Goal: Transaction & Acquisition: Purchase product/service

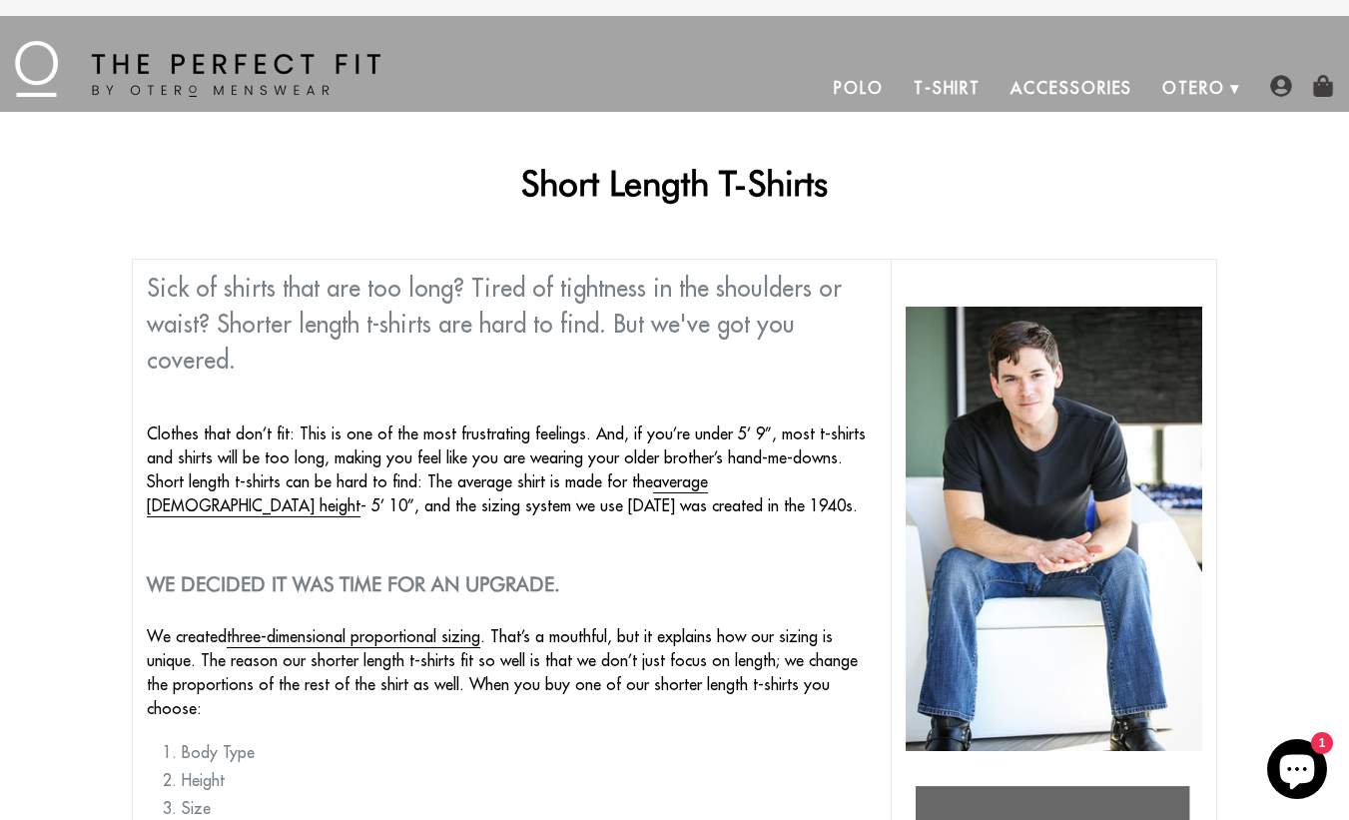
click at [960, 85] on link "T-Shirt" at bounding box center [946, 88] width 97 height 48
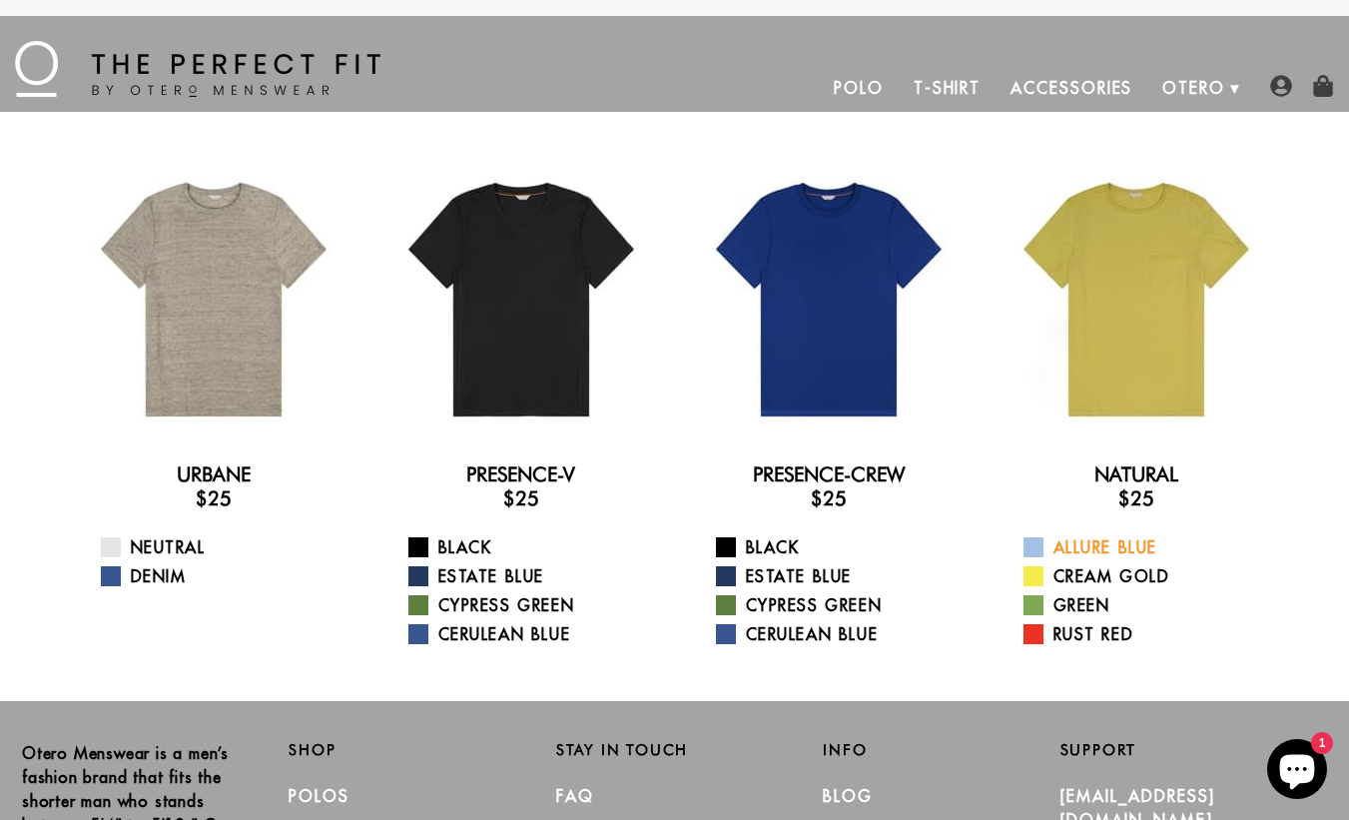
click at [1036, 541] on span at bounding box center [1033, 547] width 20 height 20
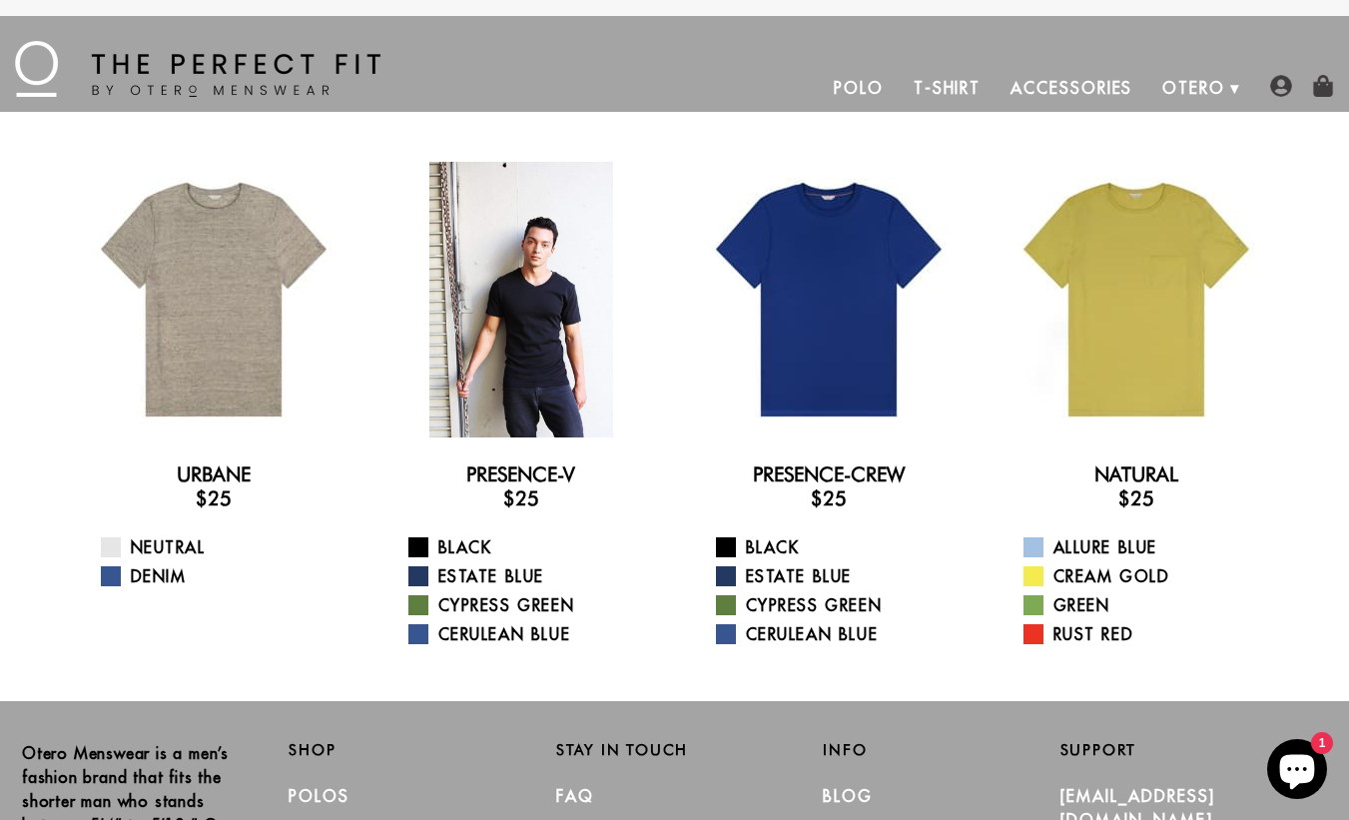
click at [538, 300] on div at bounding box center [521, 300] width 276 height 276
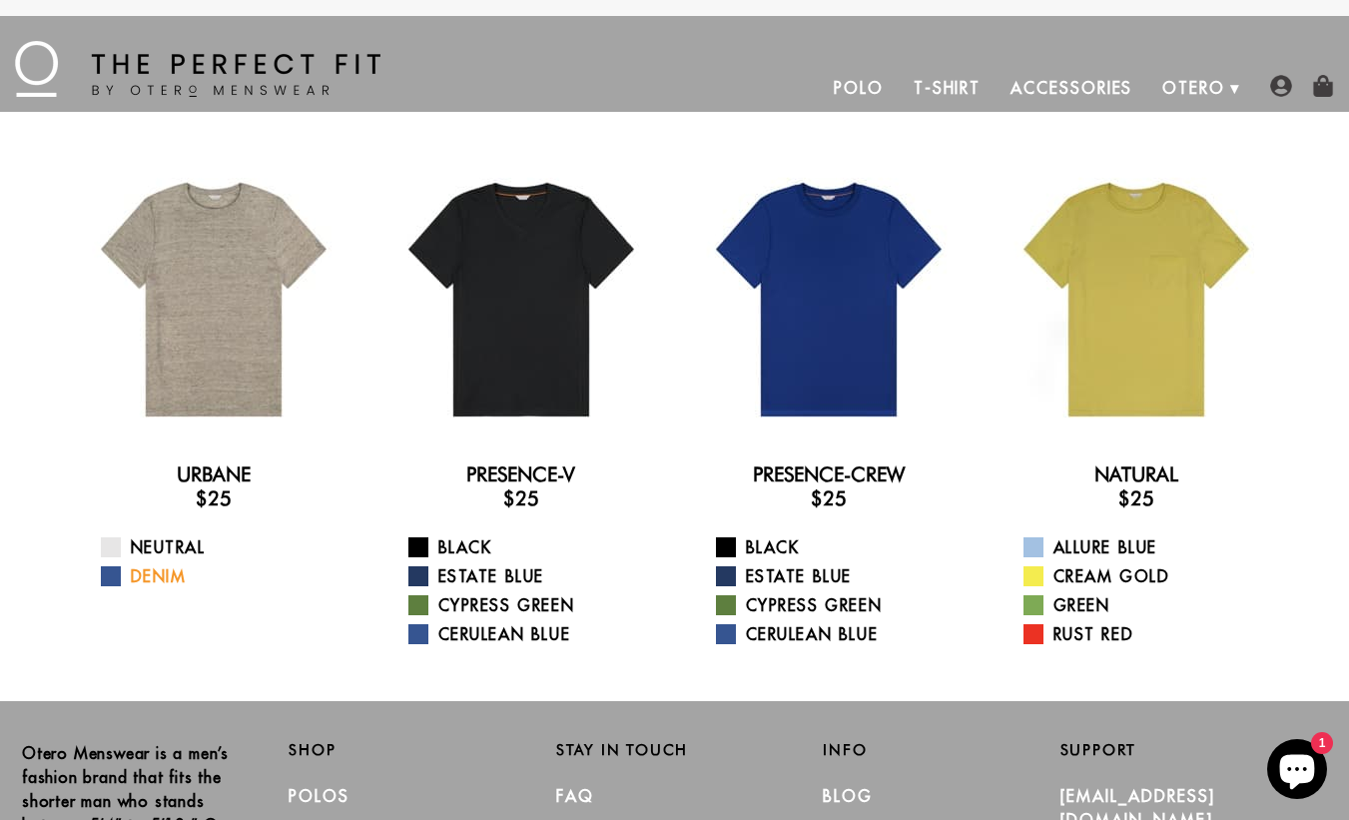
click at [162, 573] on link "Denim" at bounding box center [226, 576] width 251 height 24
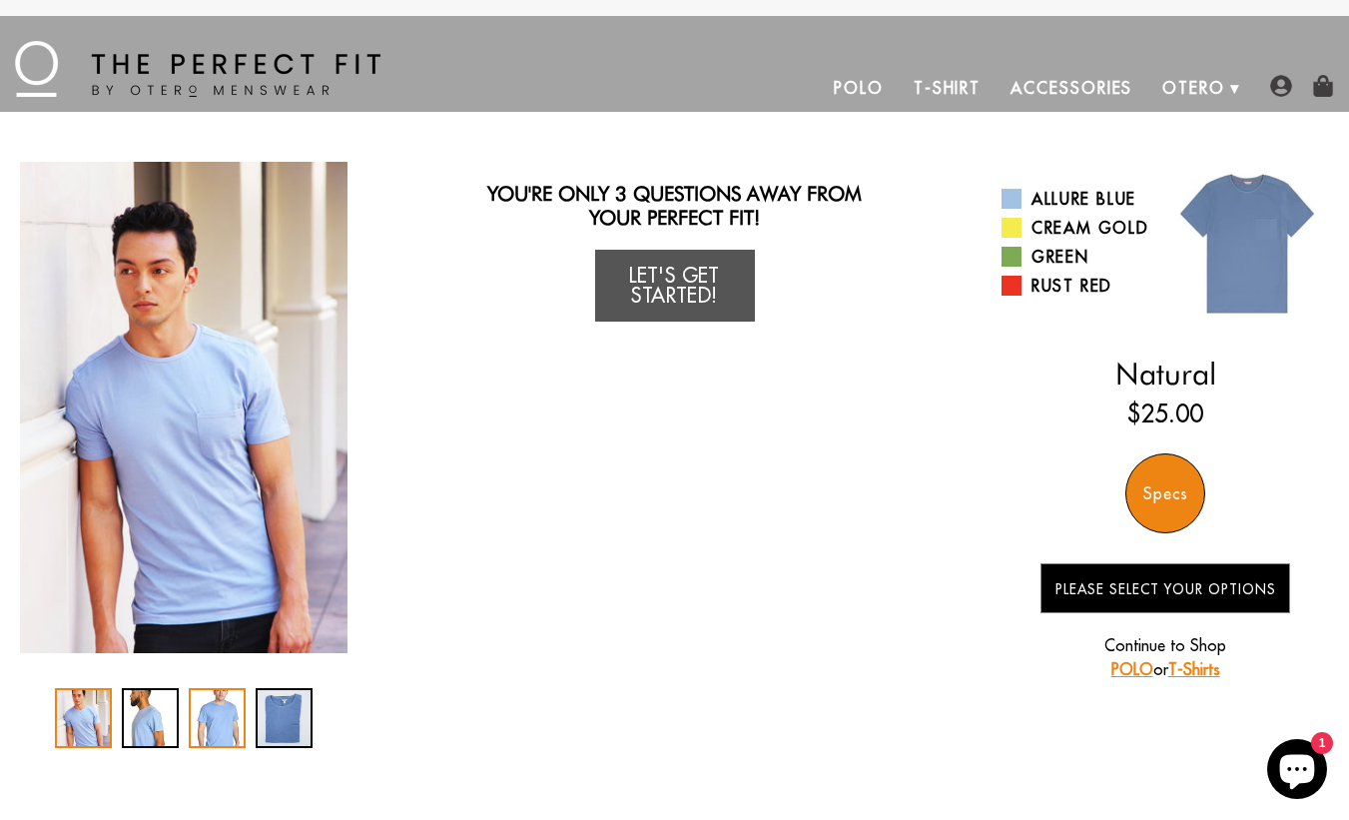
click at [222, 726] on div "3 / 4" at bounding box center [217, 718] width 57 height 60
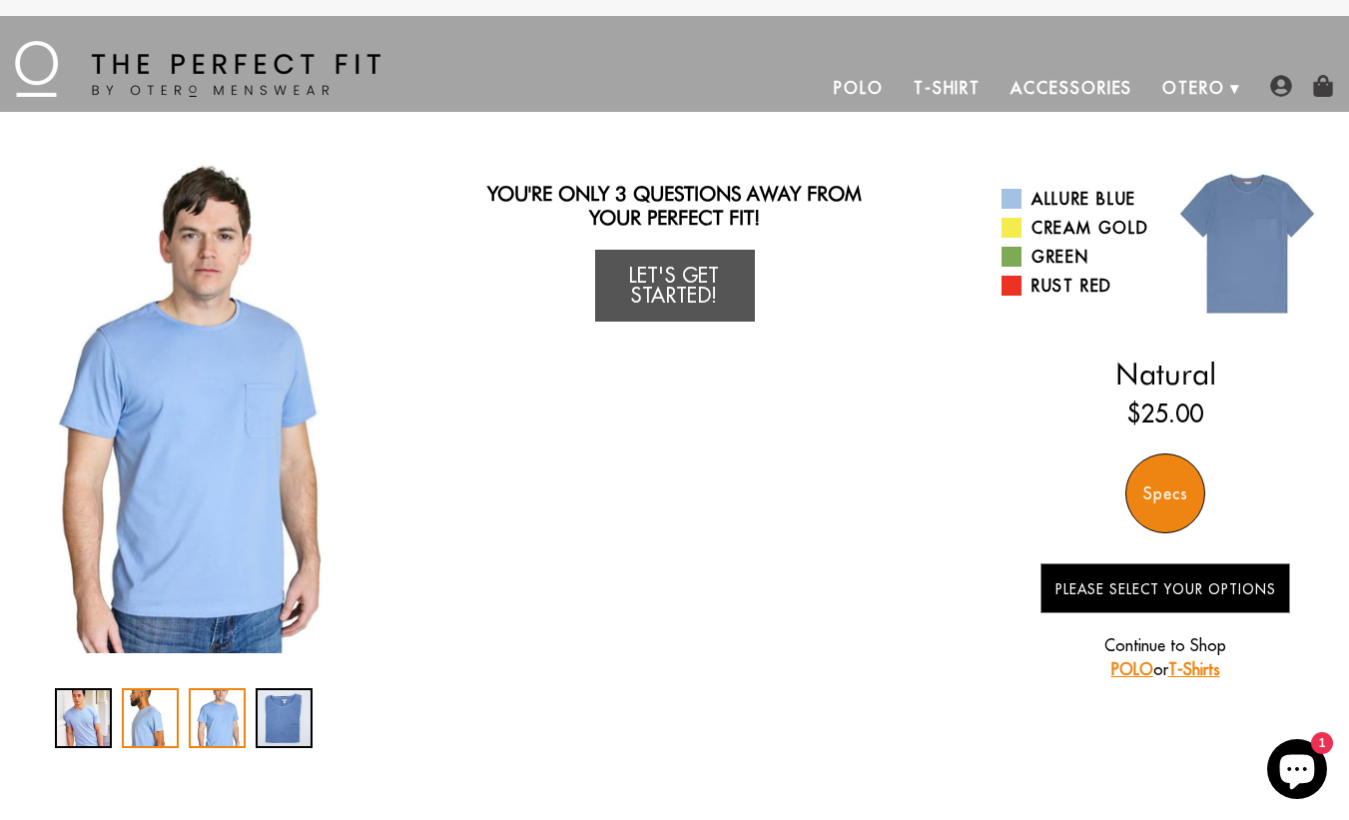
click at [164, 732] on div "2 / 4" at bounding box center [150, 718] width 57 height 60
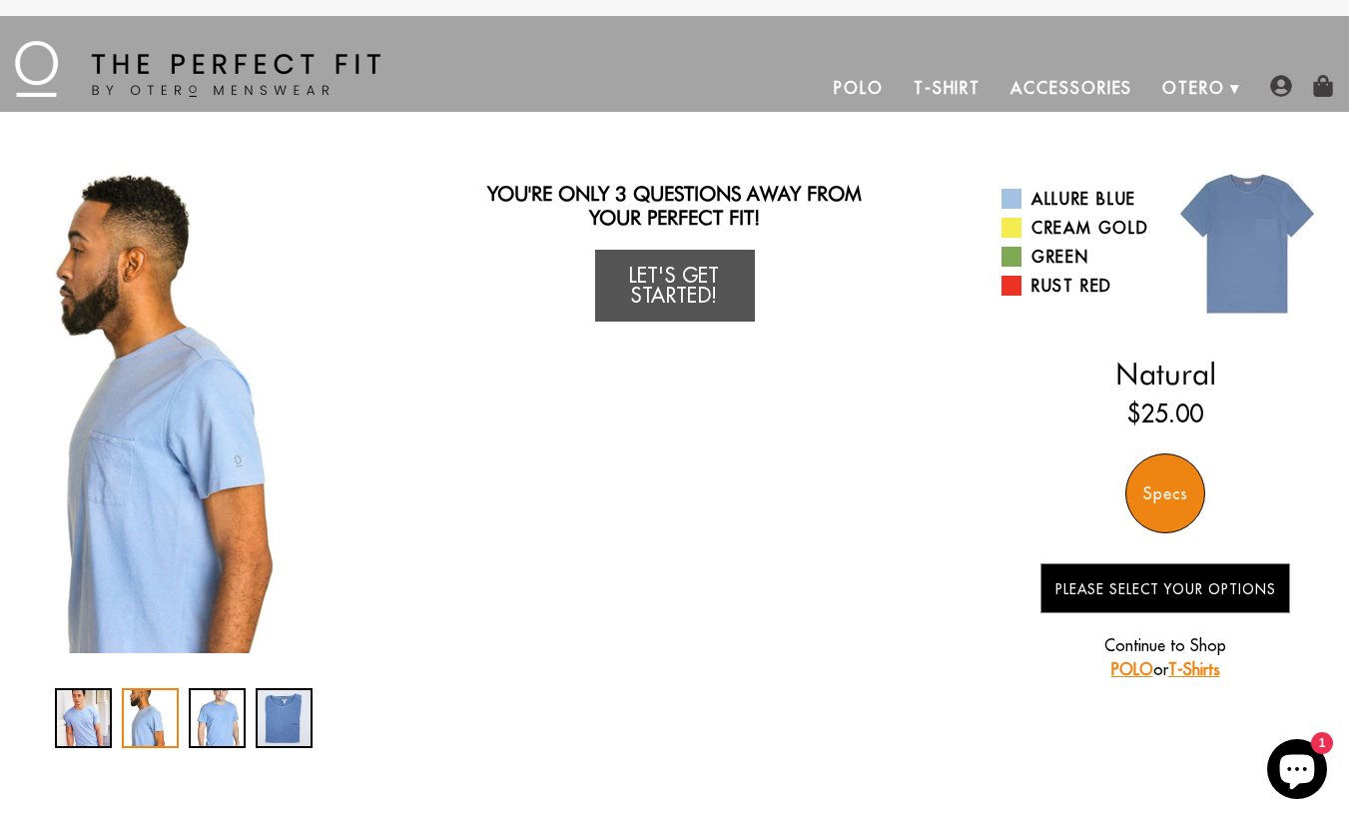
click at [52, 710] on div at bounding box center [183, 718] width 327 height 60
